Goal: Task Accomplishment & Management: Use online tool/utility

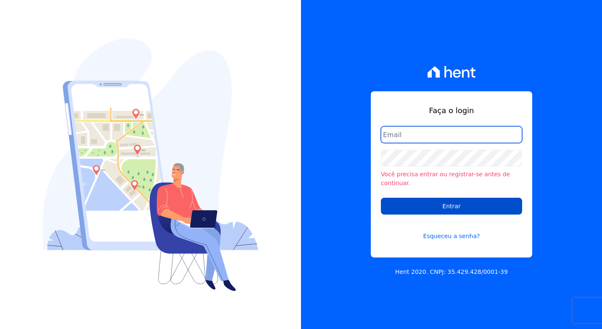
type input "[PERSON_NAME][EMAIL_ADDRESS][DOMAIN_NAME]"
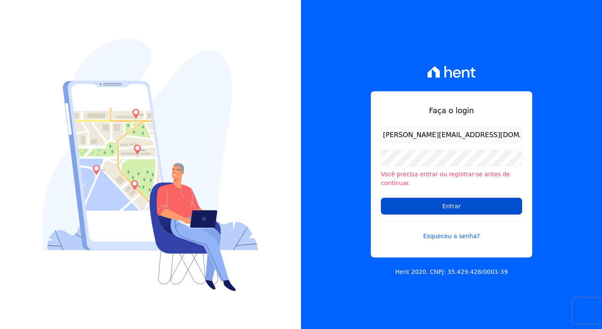
click at [409, 198] on input "Entrar" at bounding box center [451, 206] width 141 height 17
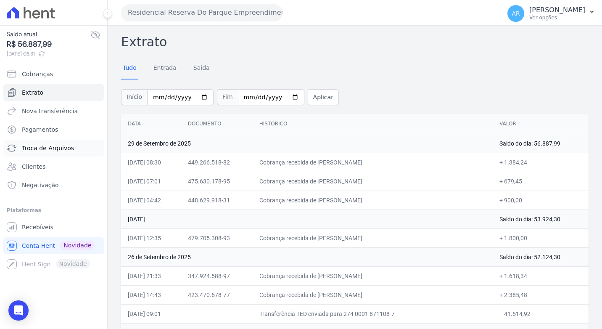
click at [35, 141] on link "Troca de Arquivos" at bounding box center [53, 148] width 100 height 17
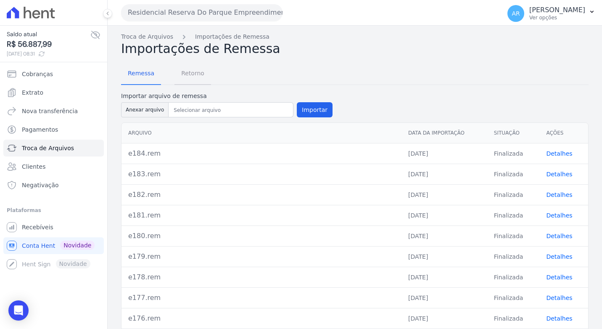
click at [197, 82] on span "Retorno" at bounding box center [192, 73] width 33 height 17
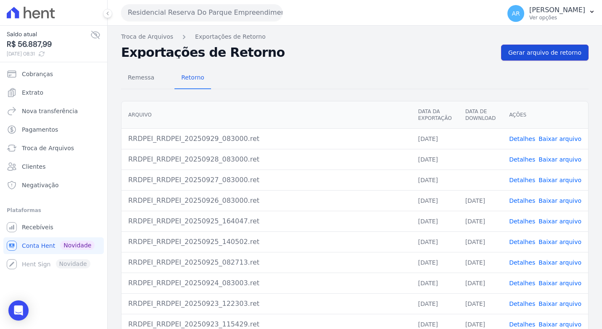
click at [527, 55] on span "Gerar arquivo de retorno" at bounding box center [544, 52] width 73 height 8
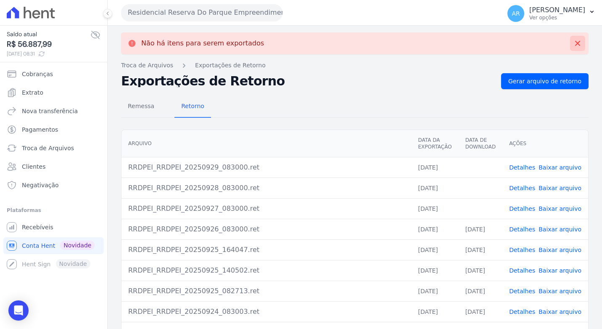
click at [572, 48] on button at bounding box center [577, 43] width 15 height 15
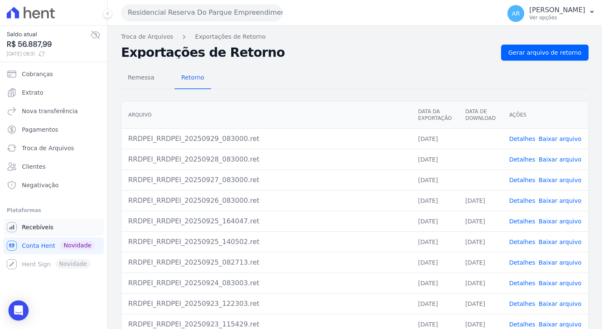
click at [36, 222] on link "Recebíveis" at bounding box center [53, 227] width 100 height 17
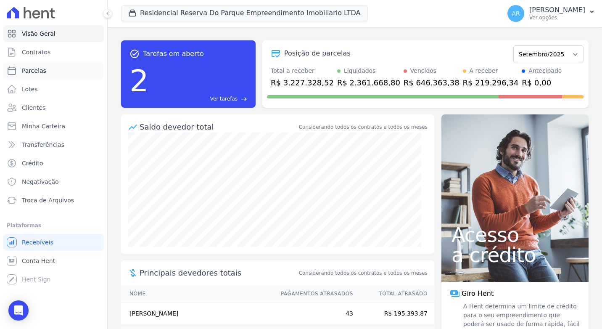
click at [50, 72] on link "Parcelas" at bounding box center [53, 70] width 100 height 17
select select
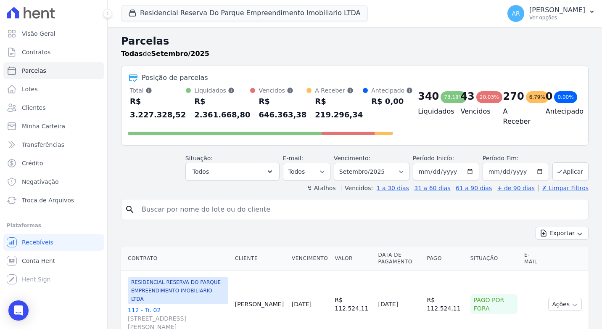
drag, startPoint x: 228, startPoint y: 208, endPoint x: 228, endPoint y: 214, distance: 5.9
click at [228, 208] on input "search" at bounding box center [361, 209] width 448 height 17
type input "a"
type input "matheus da silva"
click at [536, 227] on button "Exportar" at bounding box center [562, 233] width 53 height 13
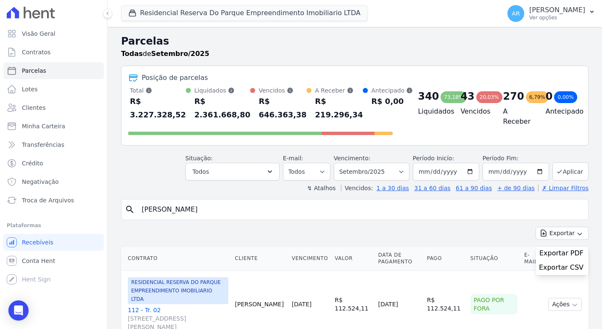
click at [383, 216] on input "matheus da silva" at bounding box center [361, 209] width 448 height 17
select select
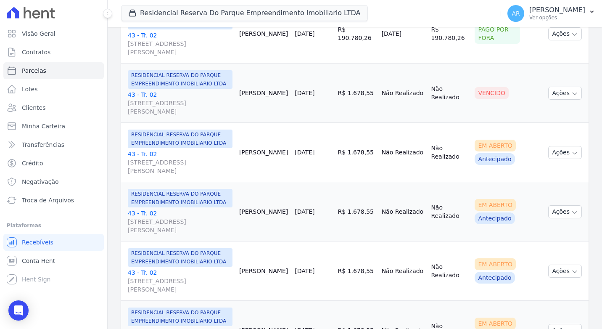
scroll to position [168, 0]
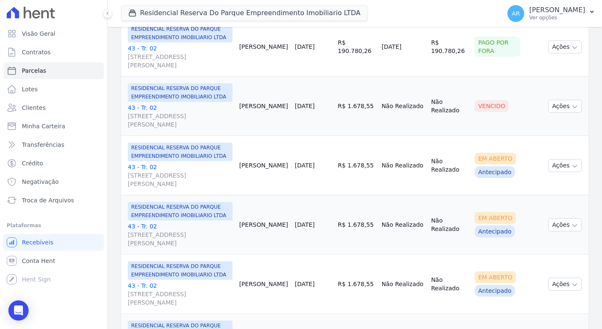
click at [129, 115] on link "43 - Tr. 02 Avenida Doutor José Bonifácio Coutinho Nogueira, 150, ANDAR 2 SALA …" at bounding box center [180, 115] width 105 height 25
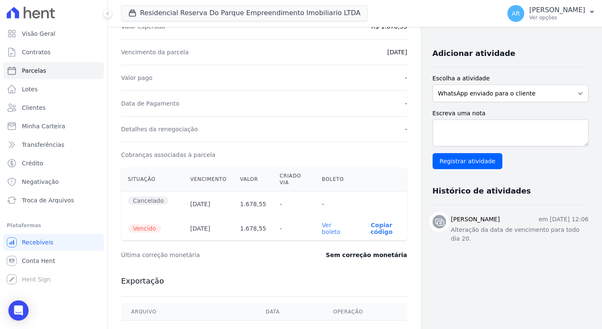
scroll to position [168, 0]
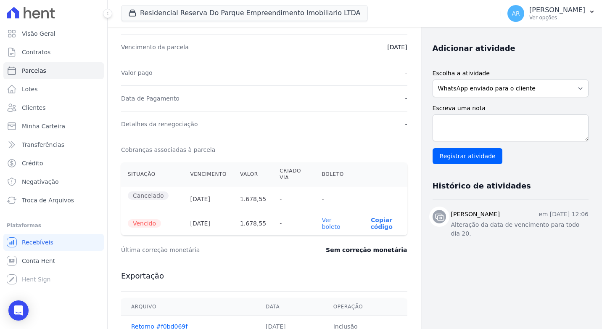
click at [339, 217] on link "Ver boleto" at bounding box center [331, 223] width 18 height 13
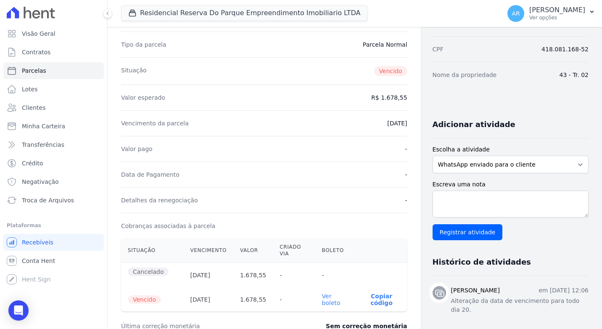
scroll to position [0, 0]
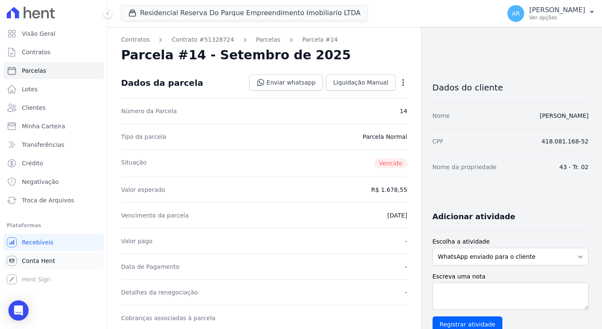
click at [36, 260] on span "Conta Hent" at bounding box center [38, 260] width 33 height 8
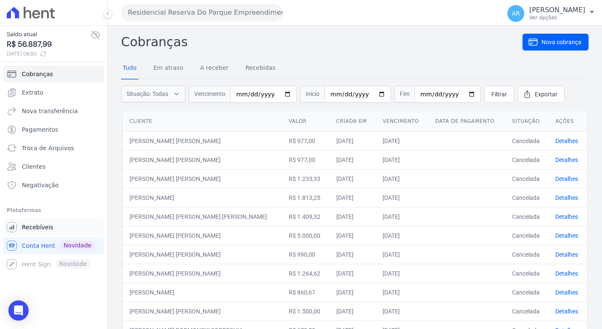
click at [35, 226] on span "Recebíveis" at bounding box center [38, 227] width 32 height 8
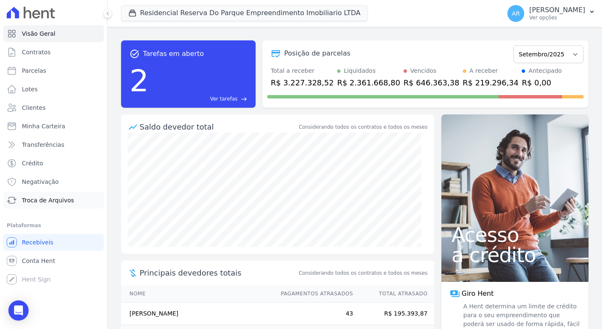
click at [41, 197] on span "Troca de Arquivos" at bounding box center [48, 200] width 52 height 8
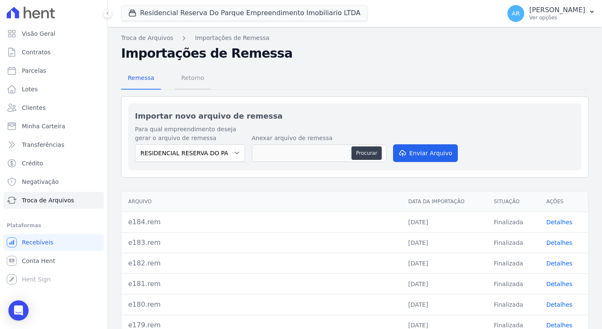
click at [195, 85] on span "Retorno" at bounding box center [192, 77] width 33 height 17
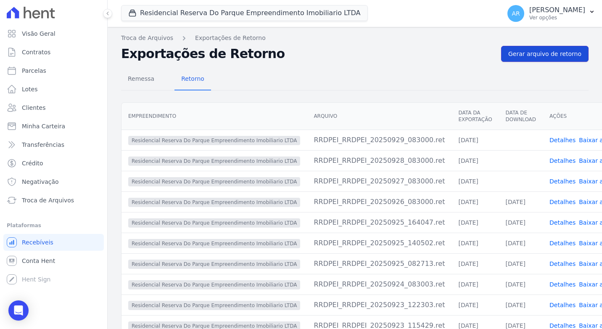
click at [540, 58] on link "Gerar arquivo de retorno" at bounding box center [544, 54] width 87 height 16
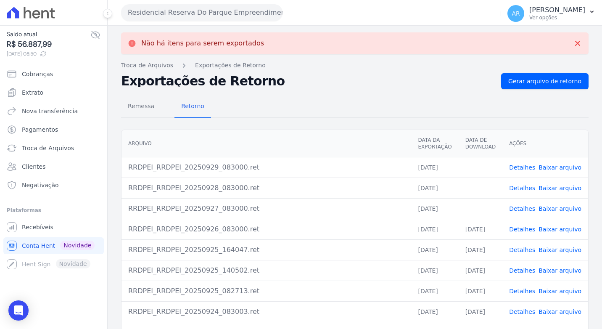
click at [562, 164] on link "Baixar arquivo" at bounding box center [560, 167] width 43 height 7
click at [559, 188] on link "Baixar arquivo" at bounding box center [560, 188] width 43 height 7
click at [557, 209] on link "Baixar arquivo" at bounding box center [560, 208] width 43 height 7
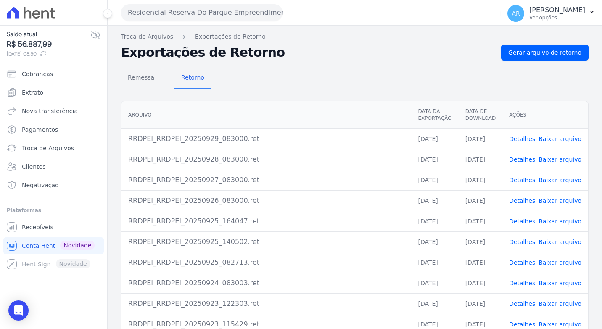
click at [306, 93] on div "Remessa Retorno [GEOGRAPHIC_DATA] Data da Exportação Data de Download Ações RRD…" at bounding box center [354, 213] width 467 height 304
click at [49, 94] on link "Extrato" at bounding box center [53, 92] width 100 height 17
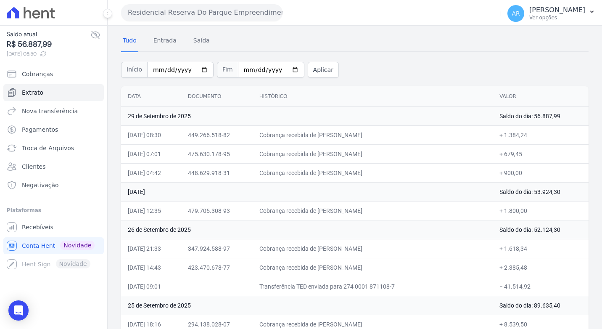
scroll to position [42, 0]
